Goal: Transaction & Acquisition: Book appointment/travel/reservation

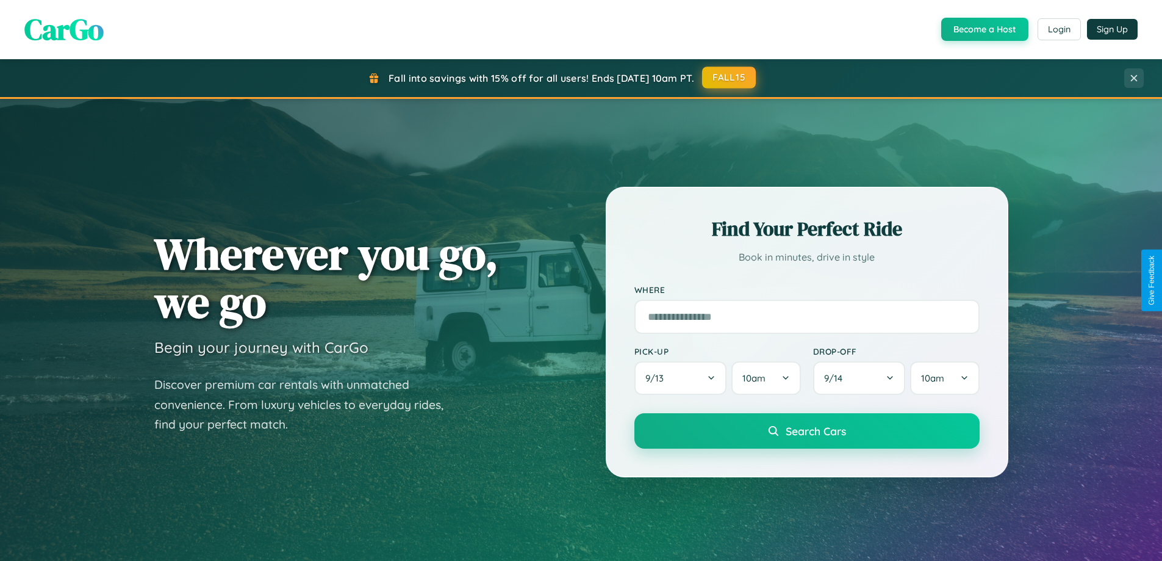
click at [730, 77] on button "FALL15" at bounding box center [729, 78] width 54 height 22
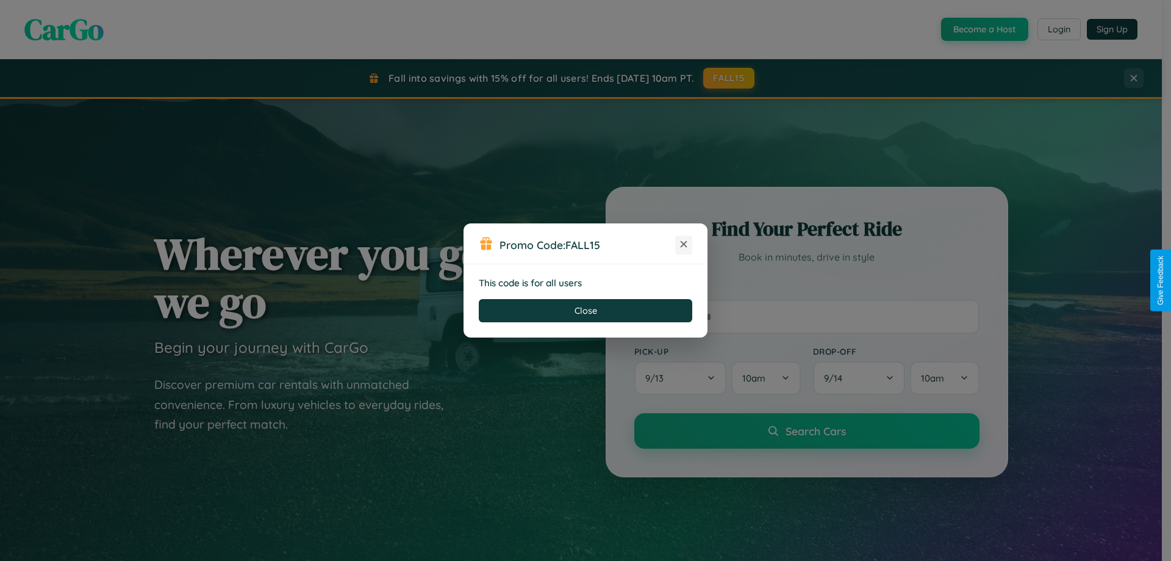
click at [684, 245] on icon at bounding box center [684, 244] width 12 height 12
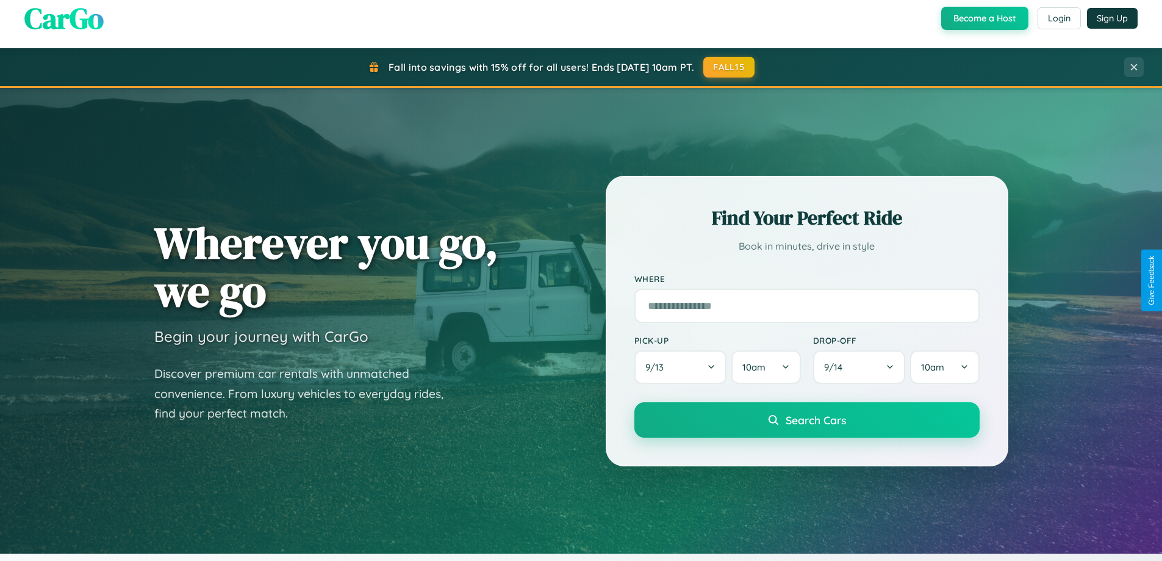
scroll to position [1960, 0]
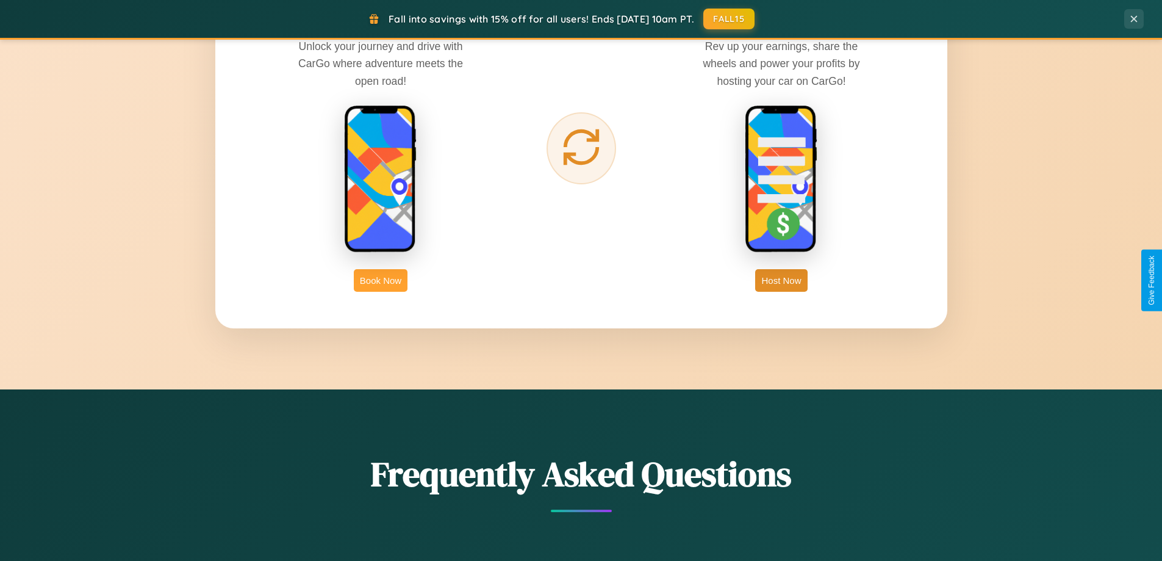
click at [381, 280] on button "Book Now" at bounding box center [381, 280] width 54 height 23
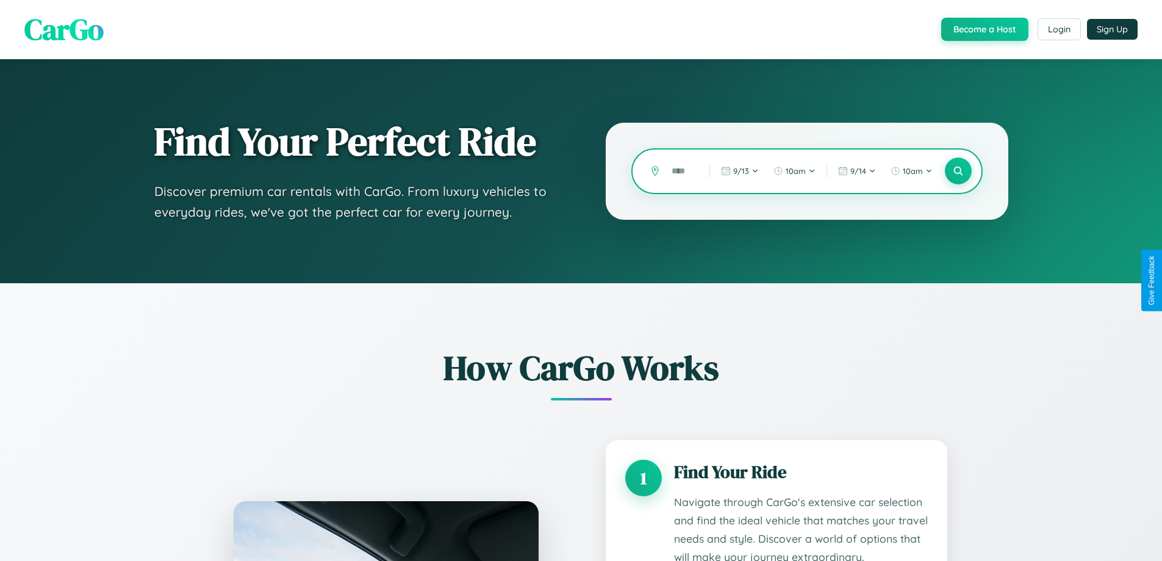
click at [682, 171] on input "text" at bounding box center [682, 170] width 32 height 21
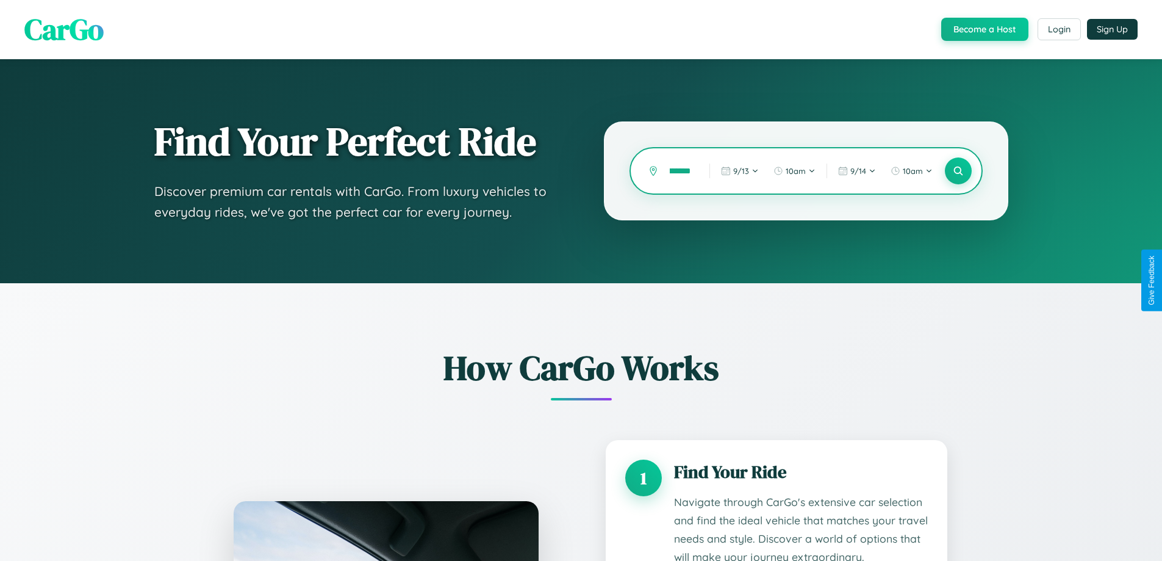
type input "*********"
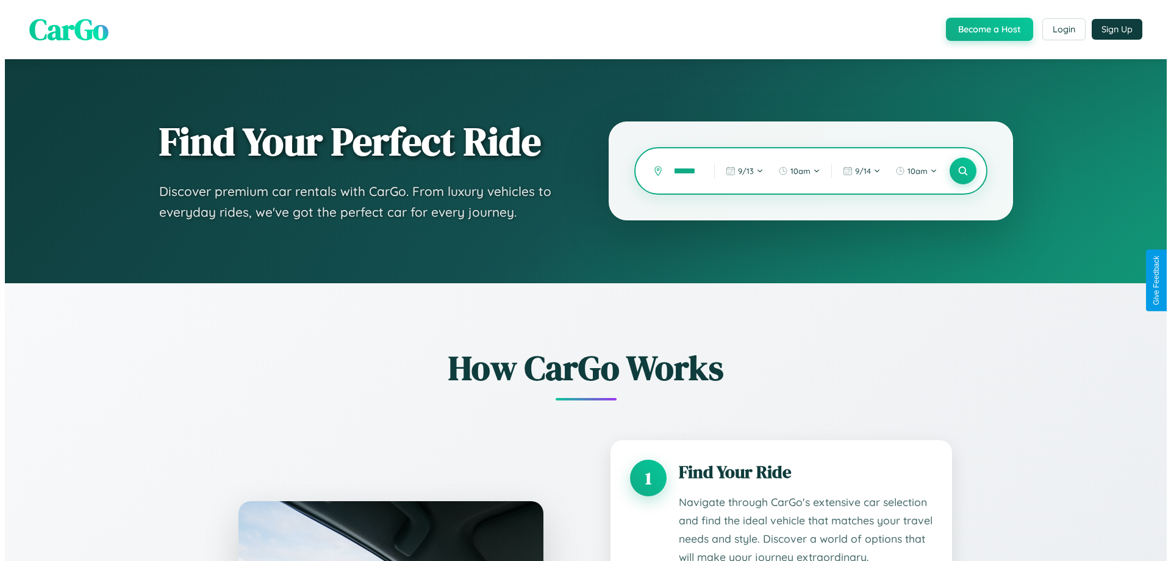
scroll to position [0, 22]
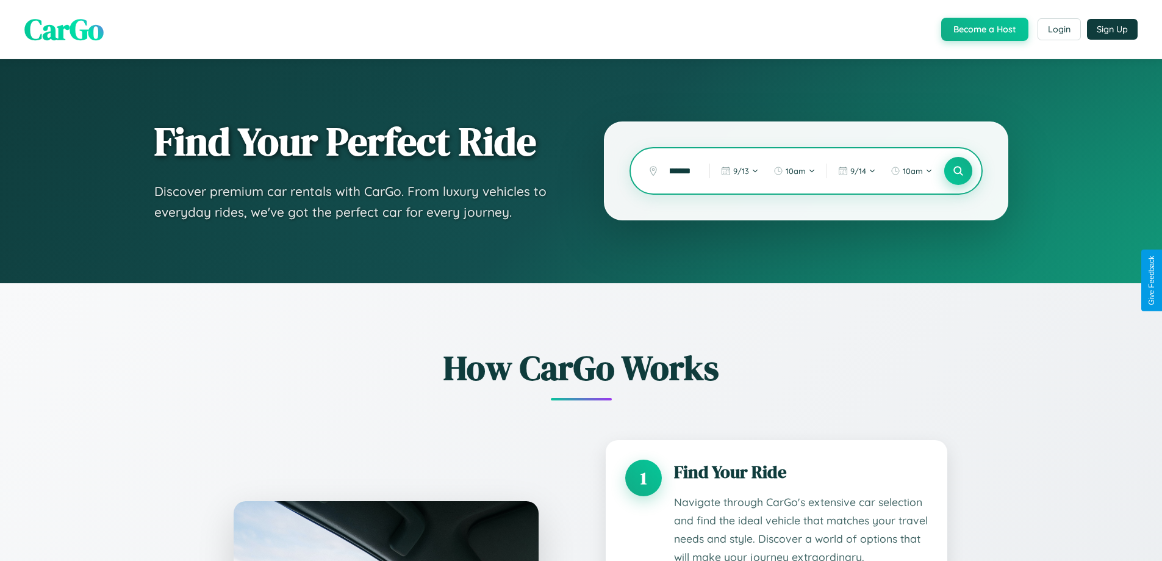
click at [958, 171] on icon at bounding box center [958, 171] width 12 height 12
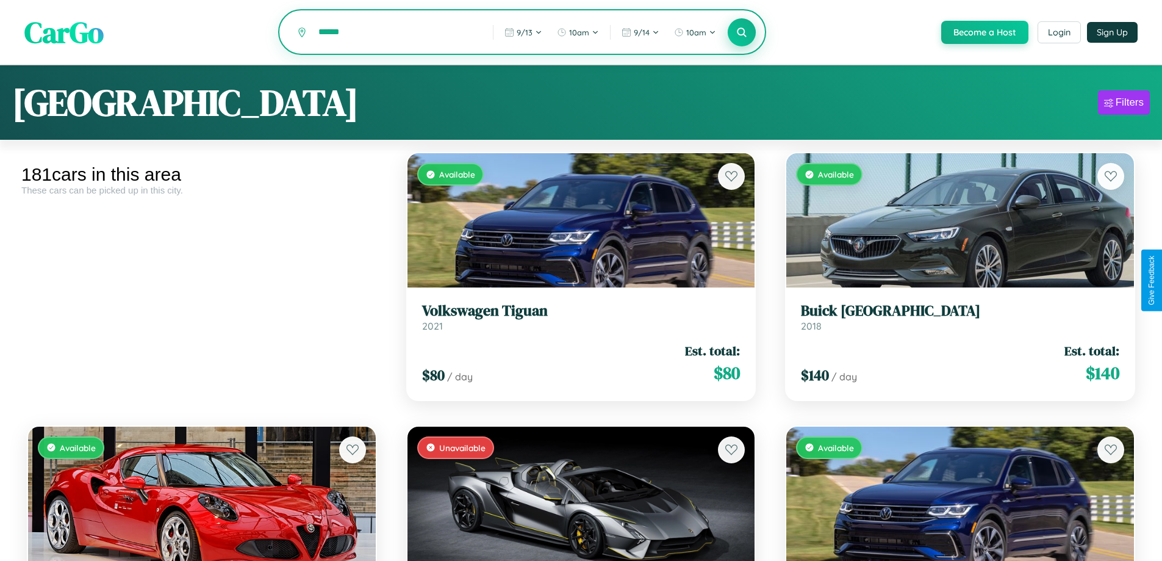
type input "******"
click at [741, 33] on icon at bounding box center [742, 32] width 12 height 12
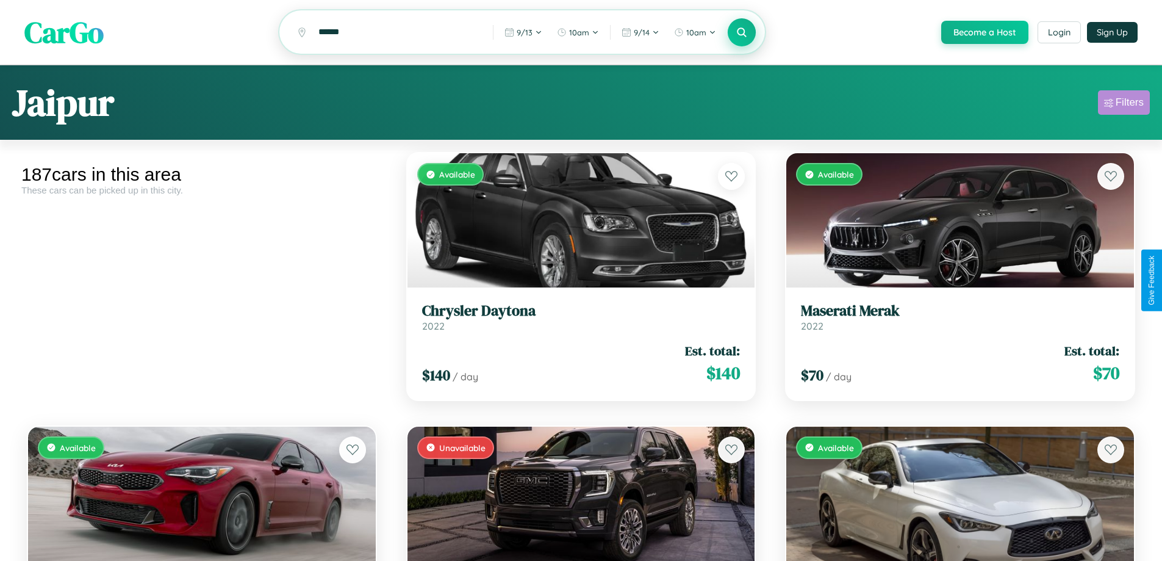
click at [1124, 104] on div "Filters" at bounding box center [1130, 102] width 28 height 12
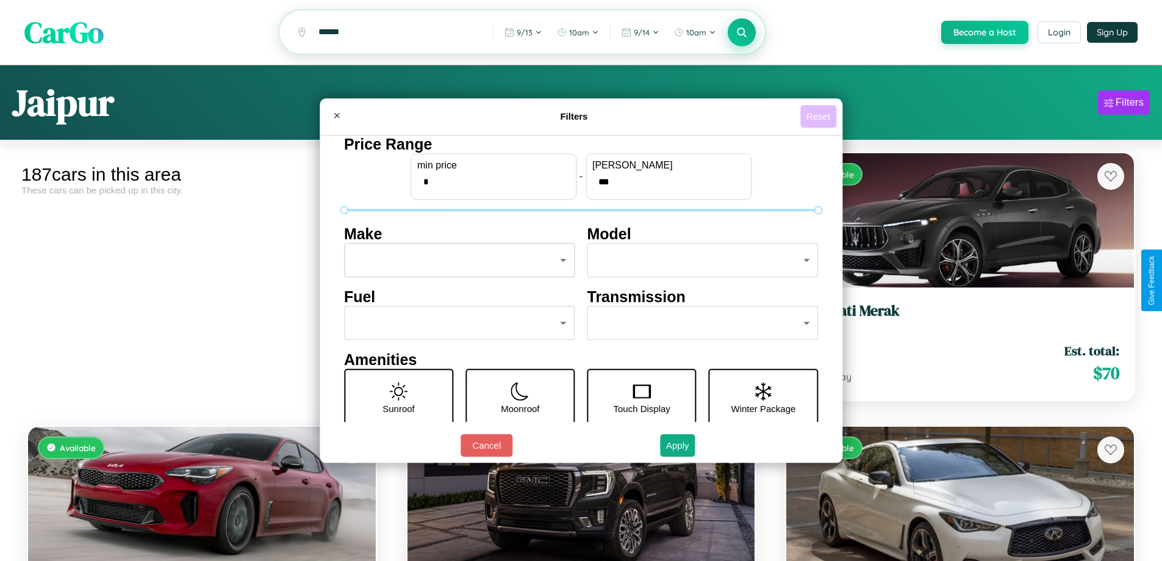
click at [820, 116] on button "Reset" at bounding box center [818, 116] width 36 height 23
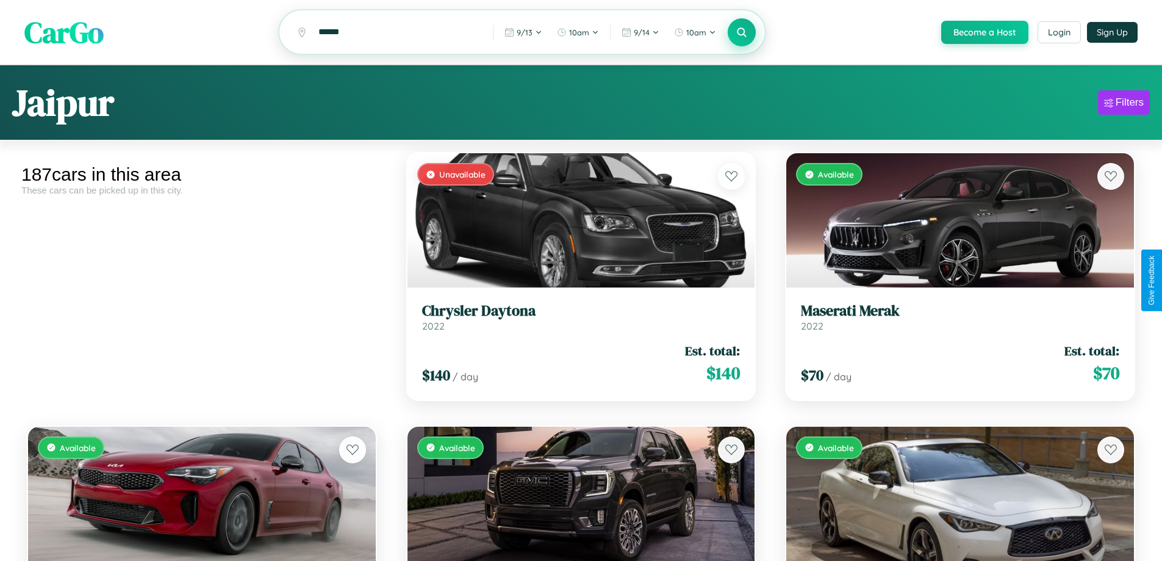
scroll to position [13832, 0]
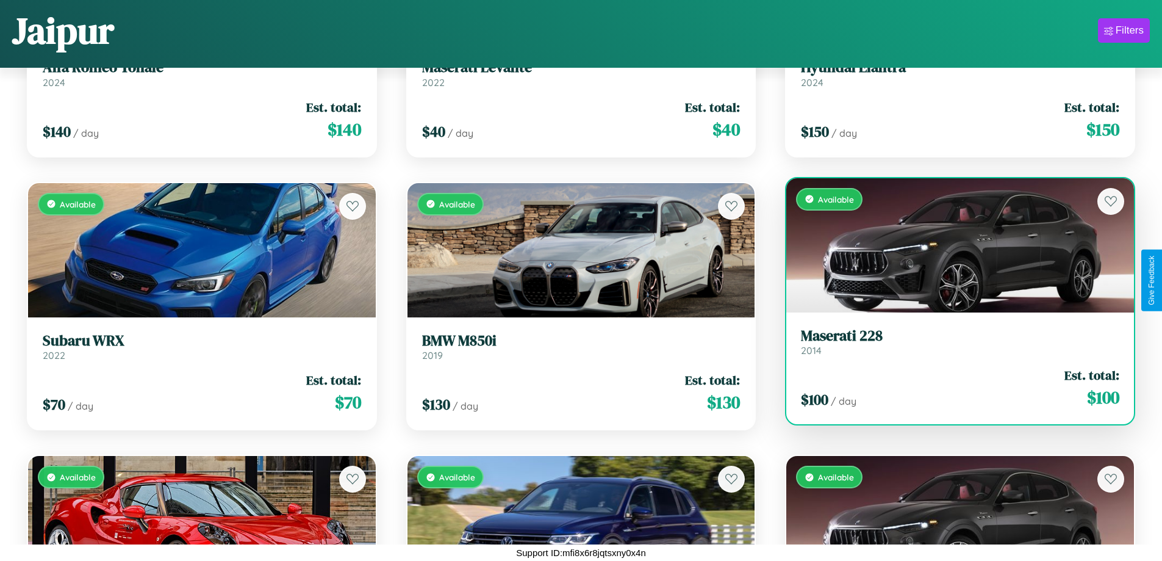
click at [952, 345] on link "Maserati 228 2014" at bounding box center [960, 342] width 318 height 30
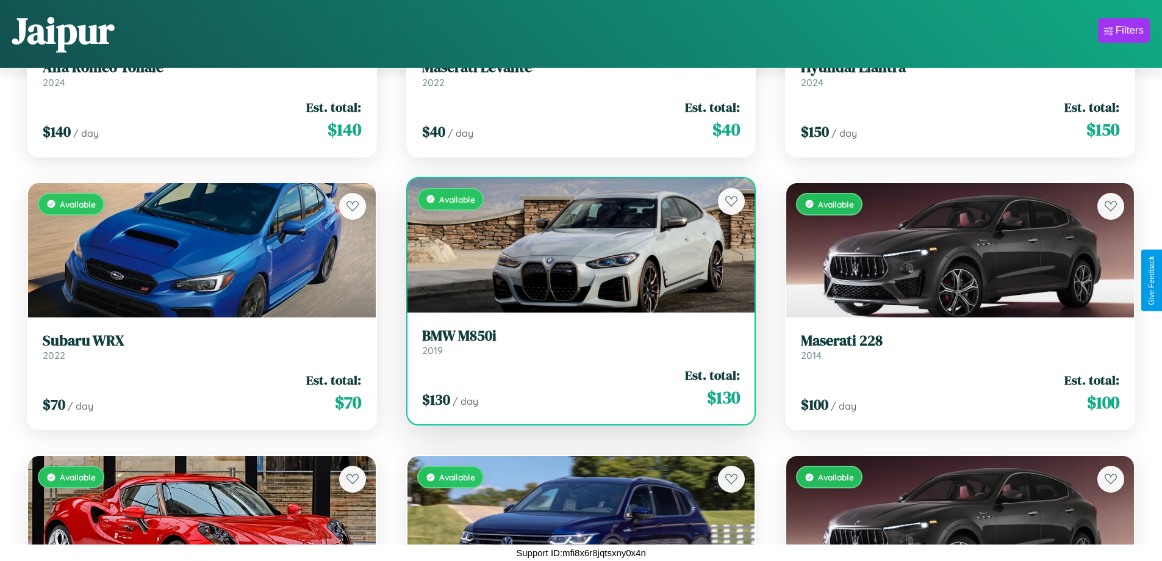
scroll to position [1264, 0]
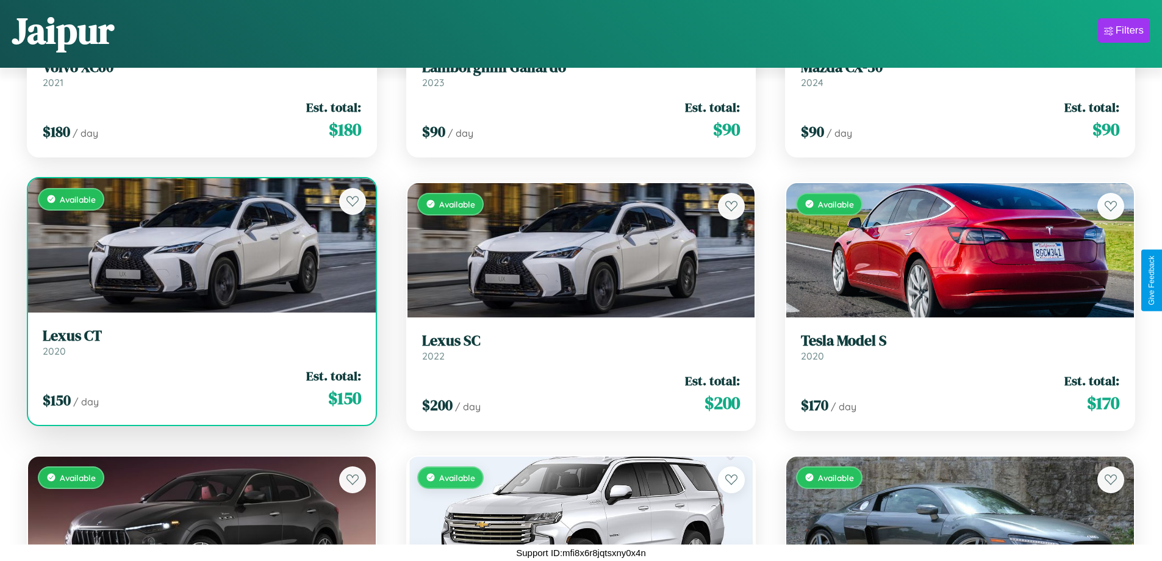
click at [200, 250] on div "Available" at bounding box center [202, 245] width 348 height 134
click at [200, 245] on div "Available" at bounding box center [202, 245] width 348 height 134
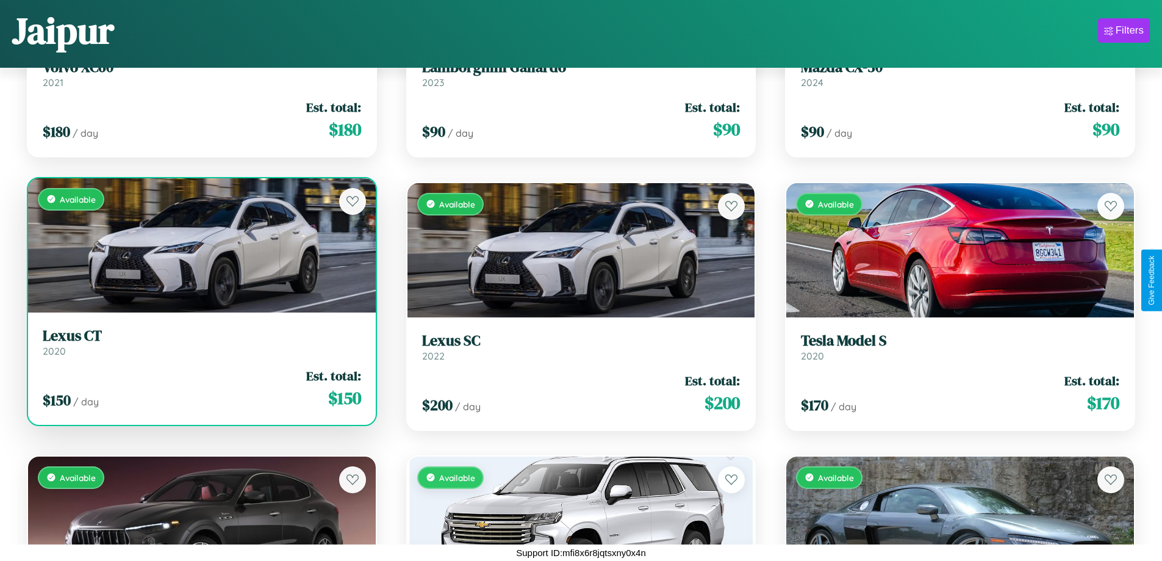
click at [200, 245] on div "Available" at bounding box center [202, 245] width 348 height 134
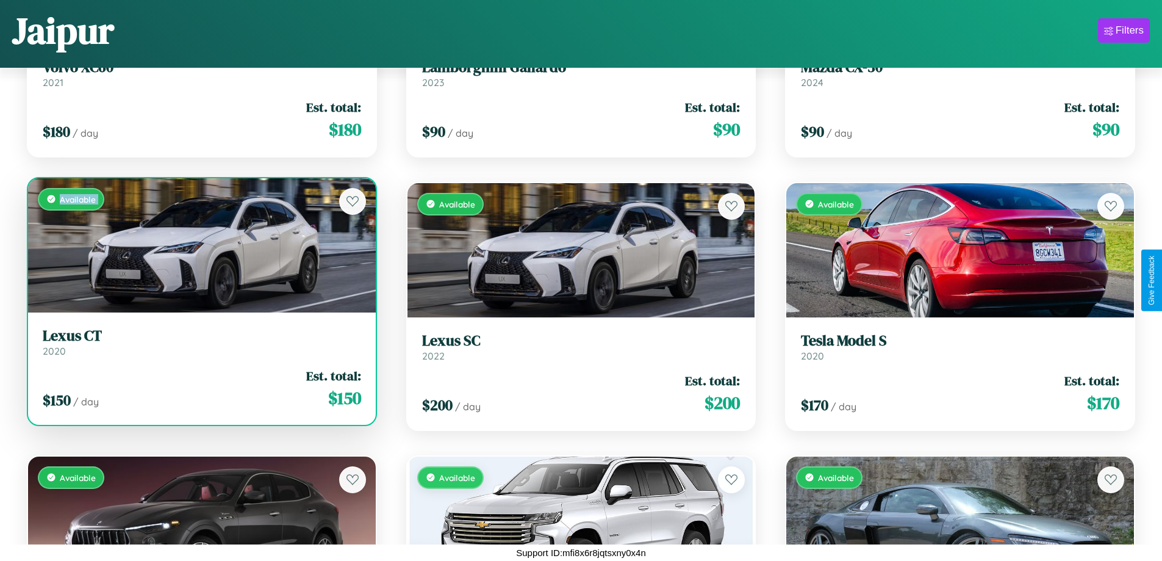
click at [200, 245] on div "Available" at bounding box center [202, 245] width 348 height 134
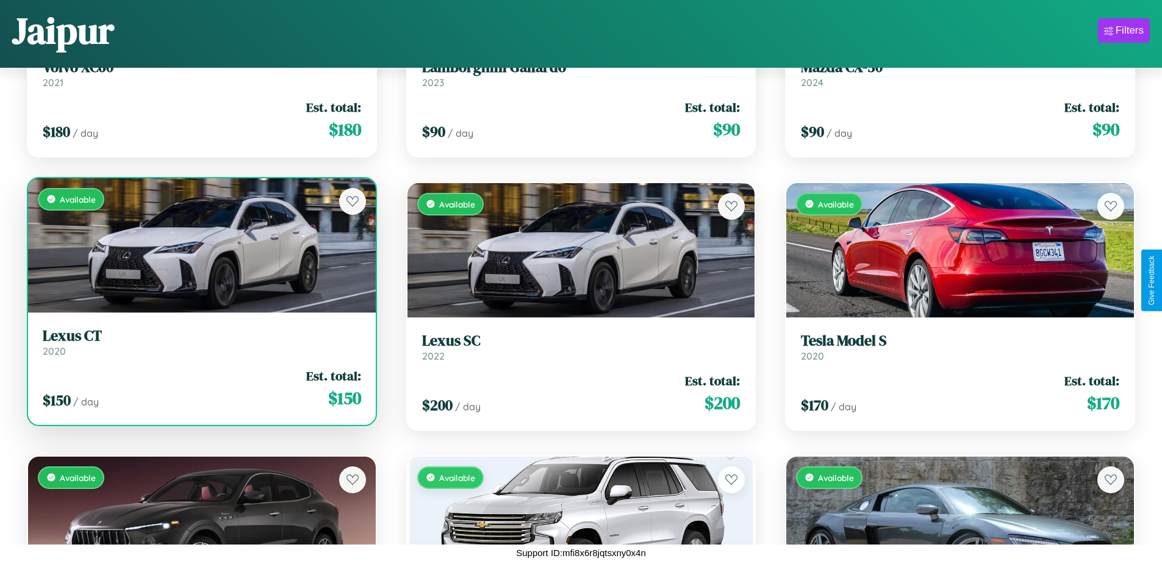
click at [200, 245] on div "Available" at bounding box center [202, 245] width 348 height 134
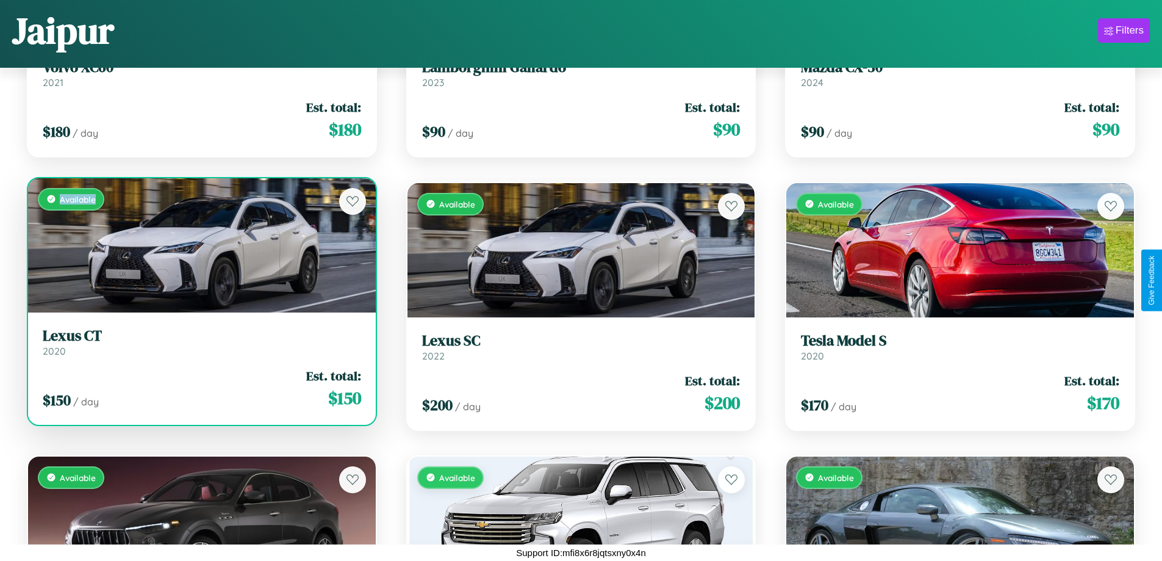
click at [200, 245] on div "Available" at bounding box center [202, 245] width 348 height 134
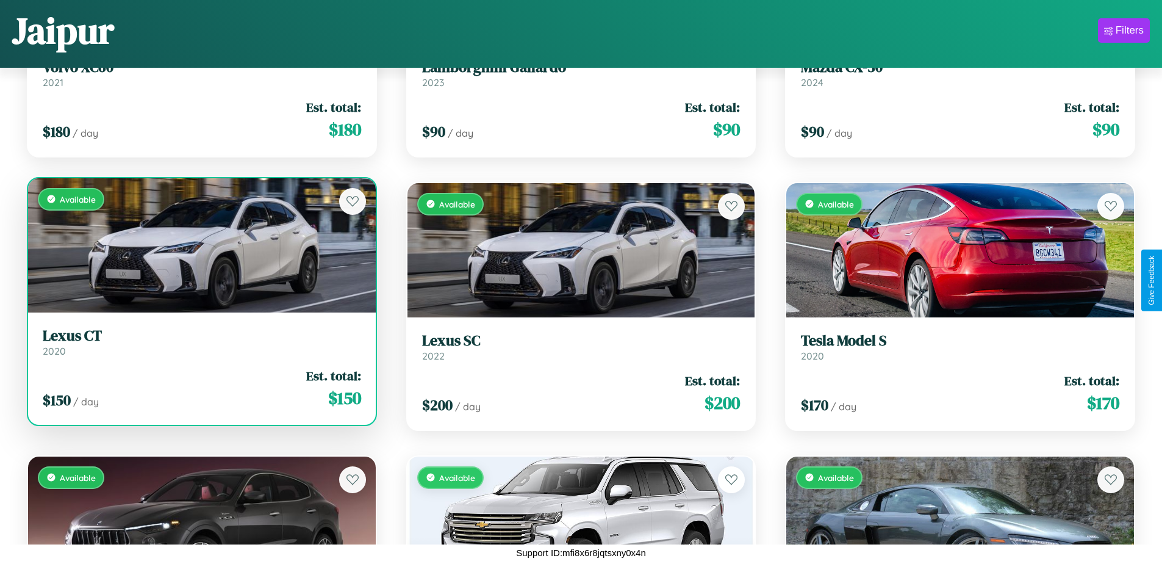
click at [200, 342] on h3 "Lexus CT" at bounding box center [202, 336] width 318 height 18
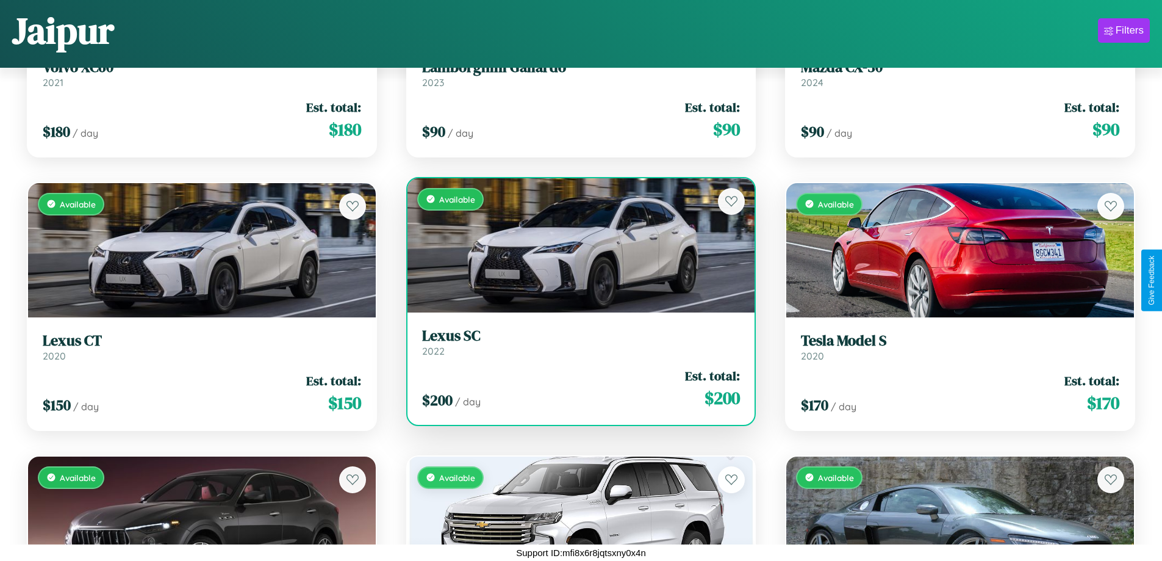
scroll to position [5636, 0]
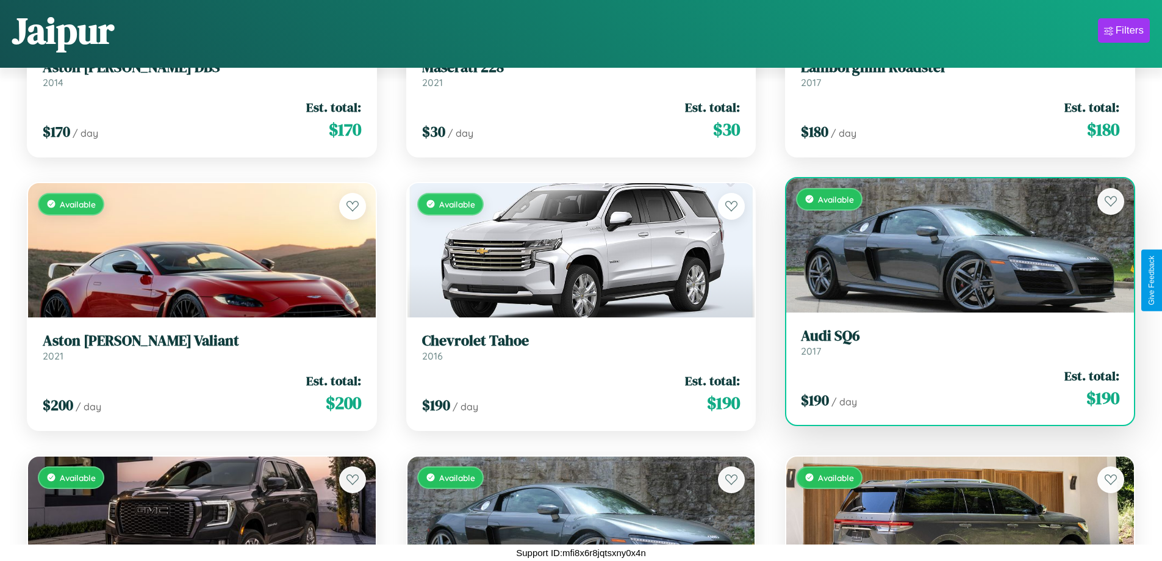
click at [952, 347] on link "Audi SQ6 2017" at bounding box center [960, 342] width 318 height 30
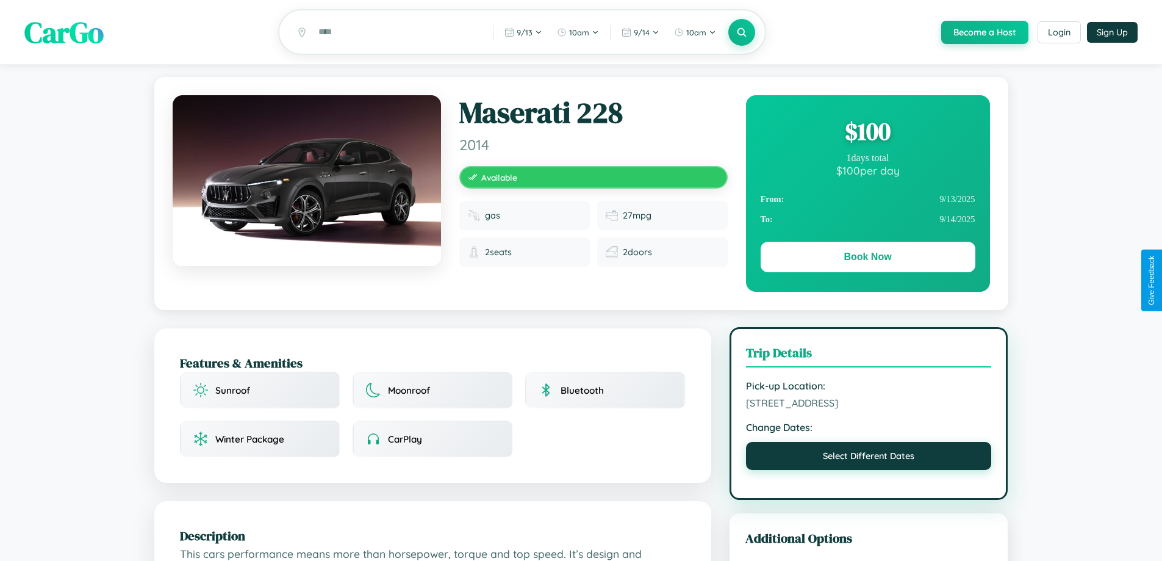
click at [869, 458] on button "Select Different Dates" at bounding box center [869, 456] width 246 height 28
select select "*"
select select "****"
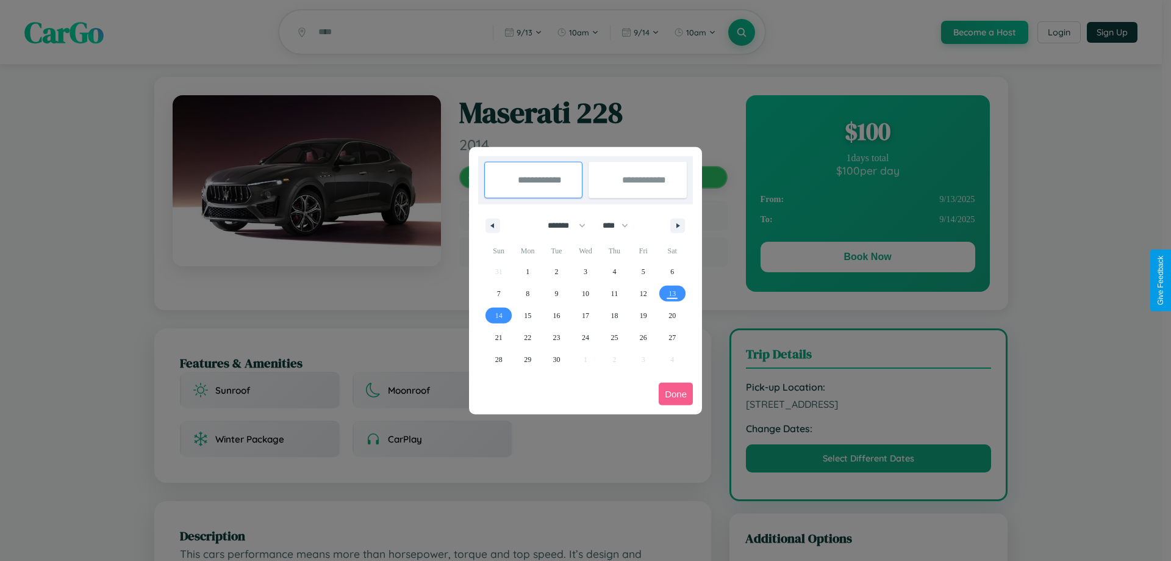
drag, startPoint x: 561, startPoint y: 225, endPoint x: 586, endPoint y: 245, distance: 31.3
click at [561, 225] on select "******* ******** ***** ***** *** **** **** ****** ********* ******* ******** **…" at bounding box center [565, 225] width 52 height 20
select select "*"
click at [556, 293] on span "7" at bounding box center [557, 293] width 4 height 22
type input "**********"
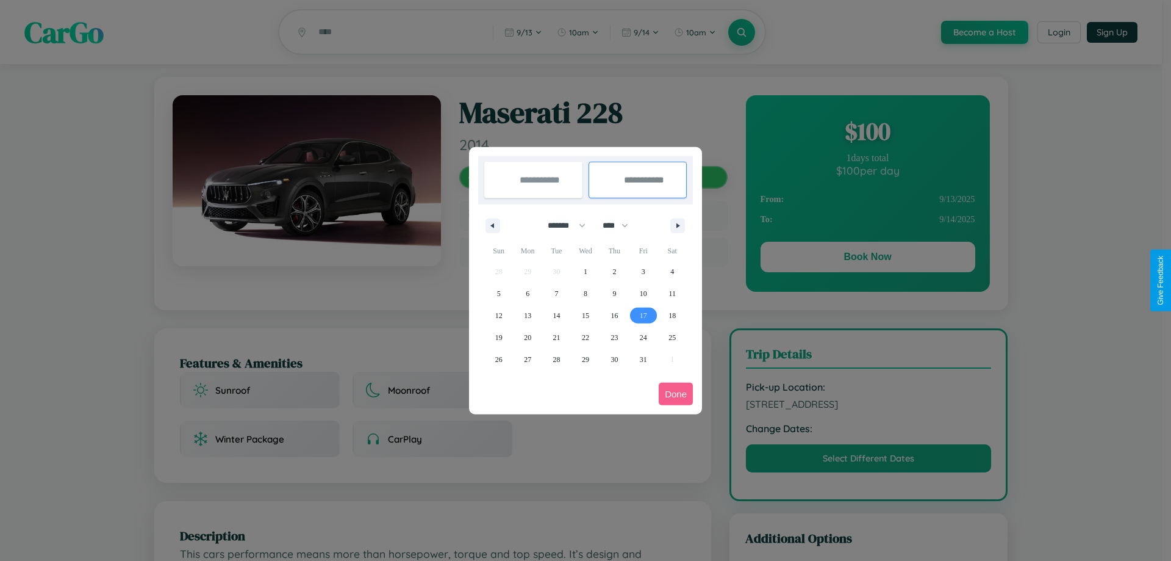
click at [643, 315] on span "17" at bounding box center [643, 315] width 7 height 22
type input "**********"
click at [676, 394] on button "Done" at bounding box center [676, 394] width 34 height 23
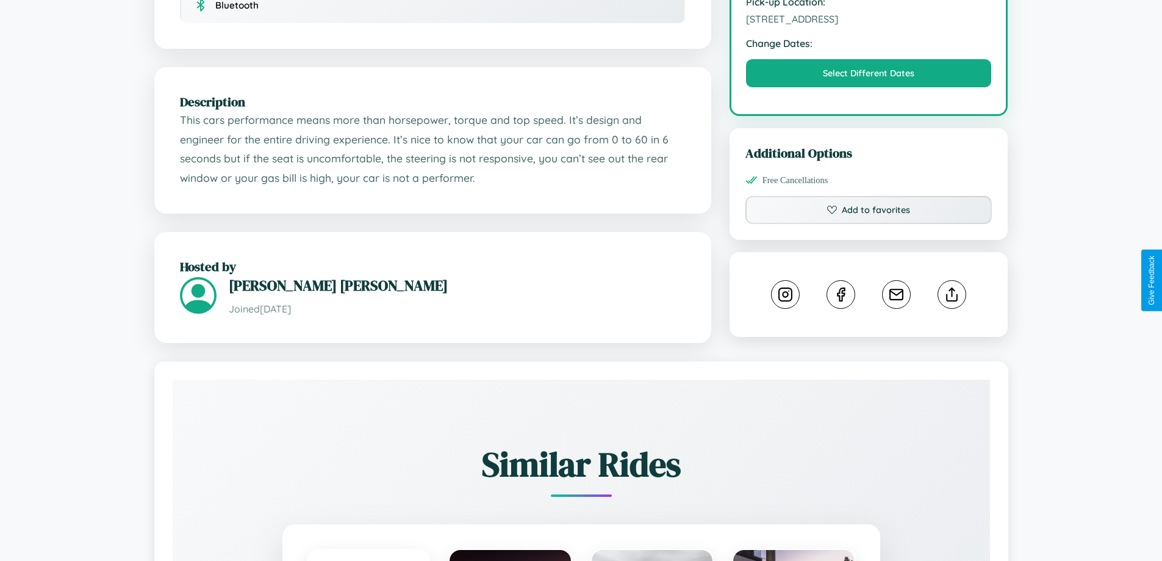
scroll to position [401, 0]
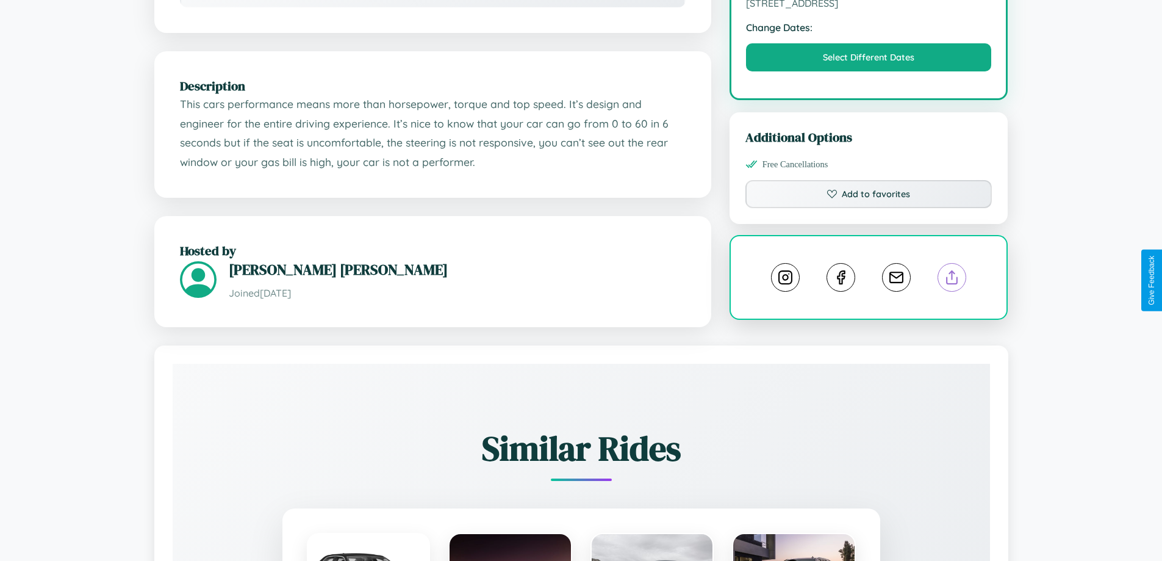
click at [952, 279] on line at bounding box center [952, 275] width 0 height 9
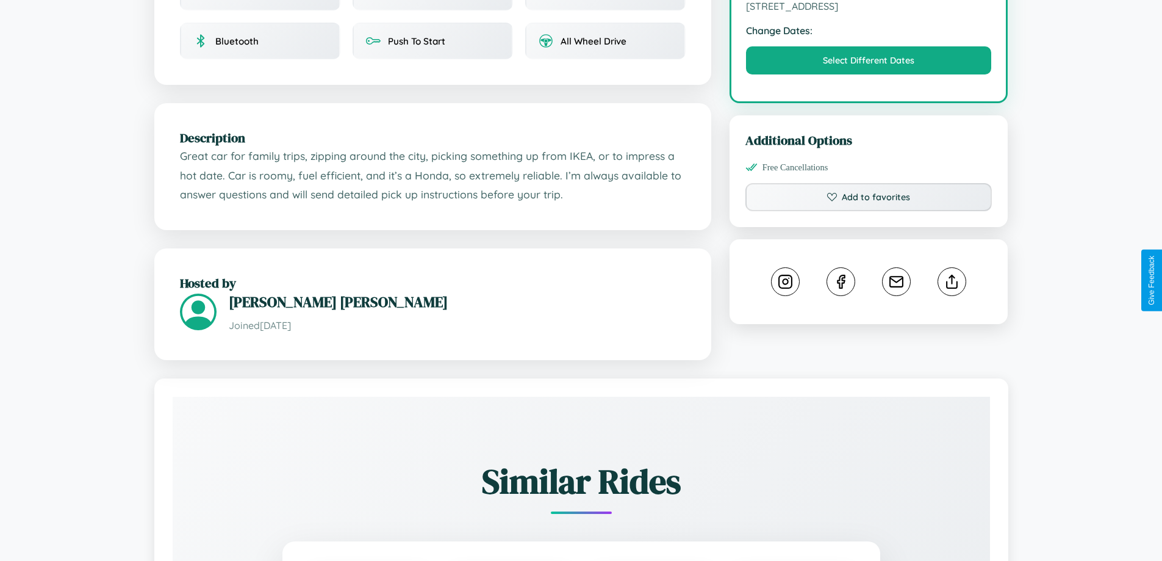
scroll to position [401, 0]
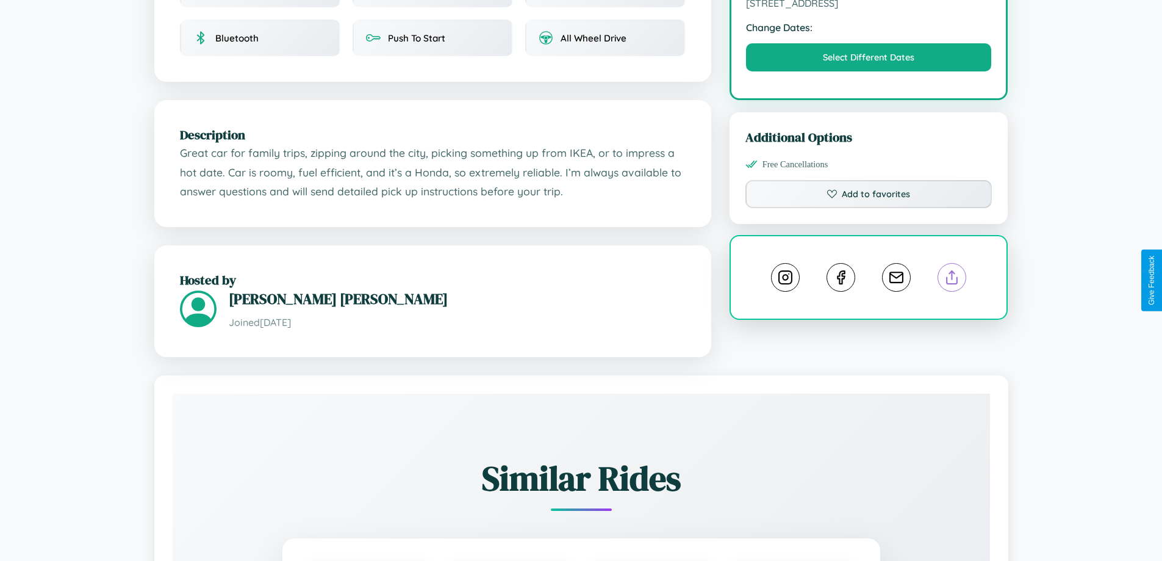
click at [952, 279] on line at bounding box center [952, 275] width 0 height 9
